Goal: Navigation & Orientation: Understand site structure

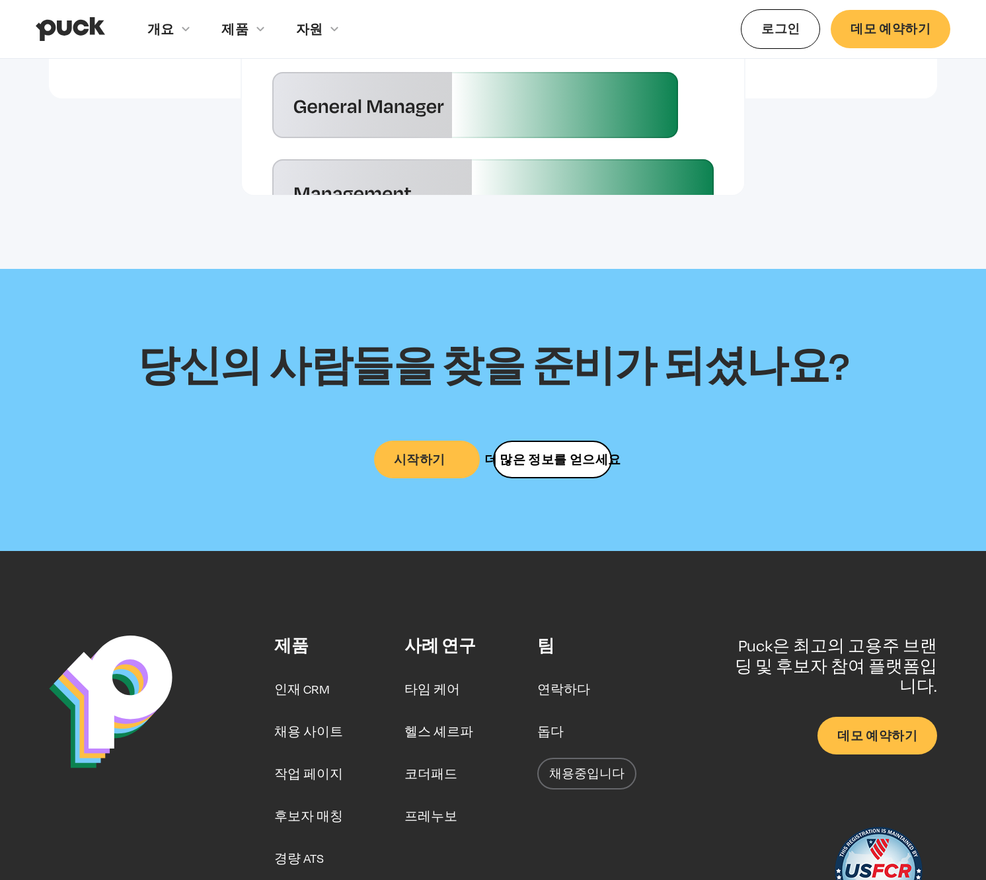
scroll to position [3419, 0]
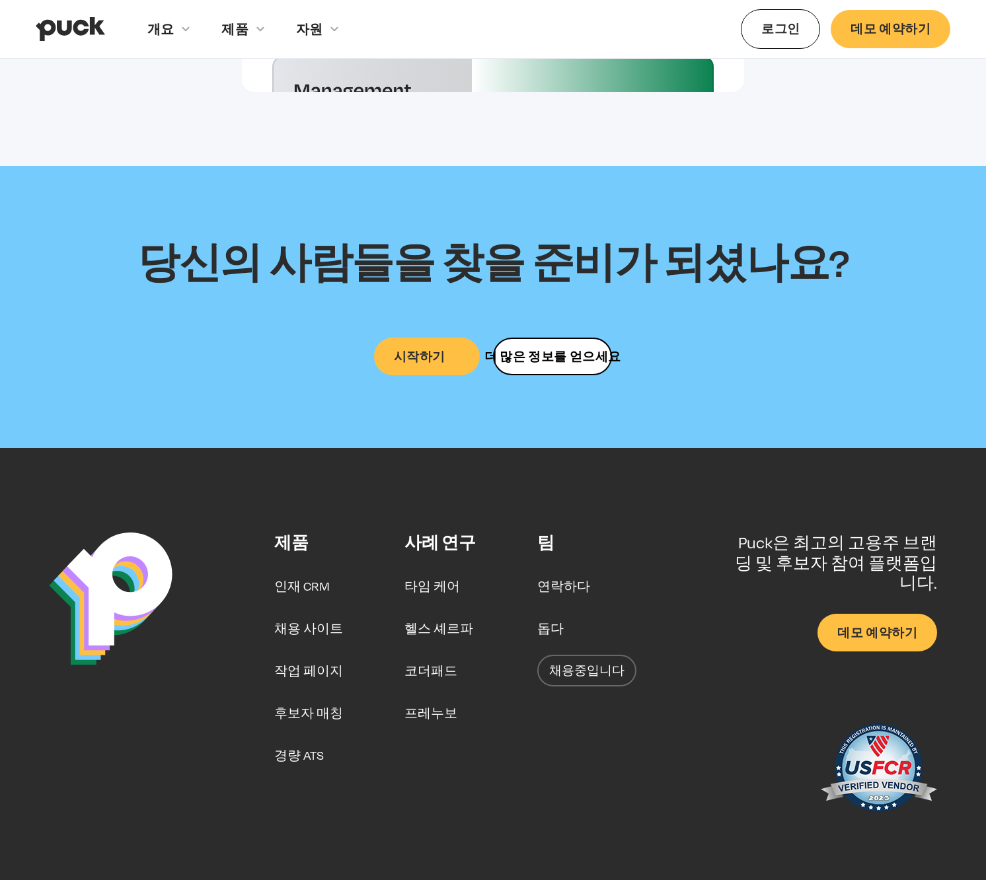
click at [69, 30] on img "집" at bounding box center [70, 29] width 69 height 25
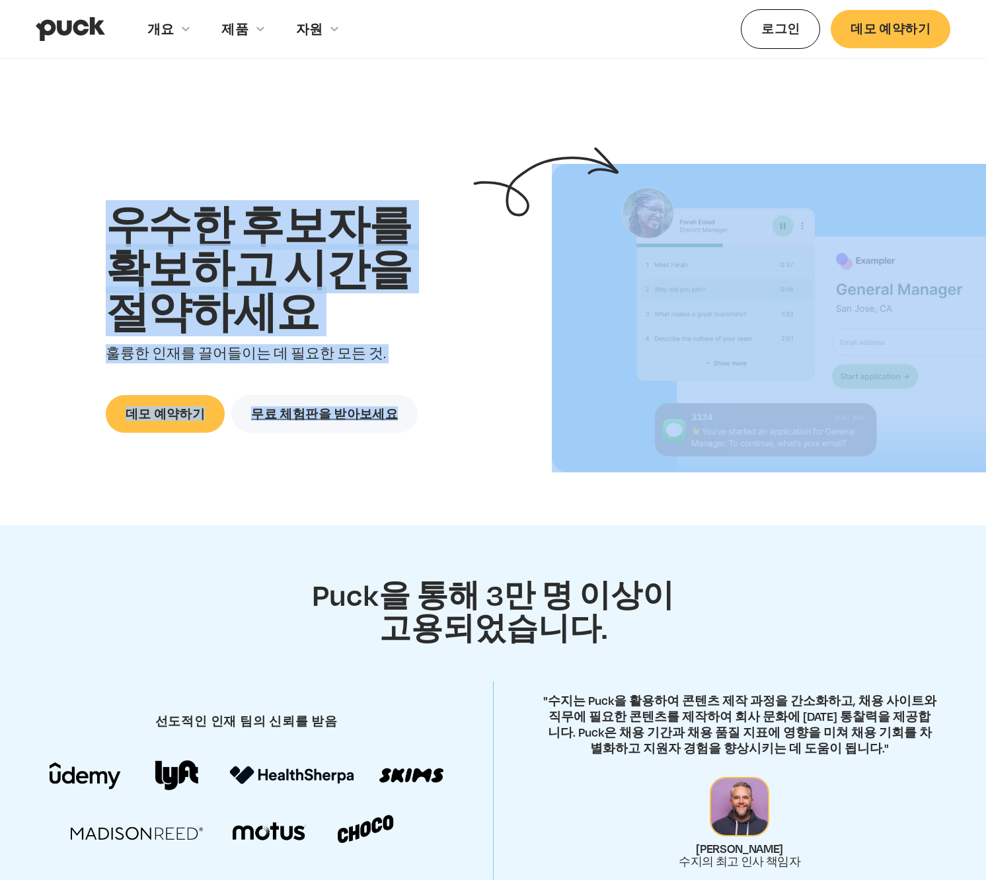
drag, startPoint x: 477, startPoint y: 121, endPoint x: 503, endPoint y: 61, distance: 64.8
